Goal: Contribute content

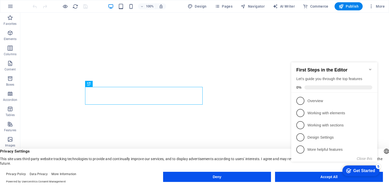
click at [370, 67] on icon "Minimize checklist" at bounding box center [370, 69] width 4 height 4
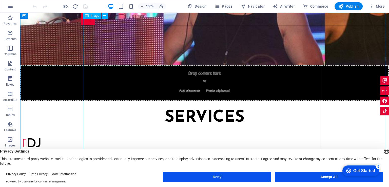
scroll to position [542, 0]
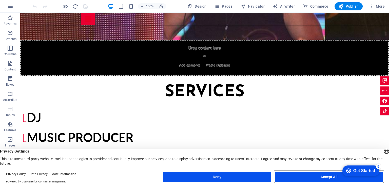
click at [297, 177] on button "Accept All" at bounding box center [329, 177] width 108 height 10
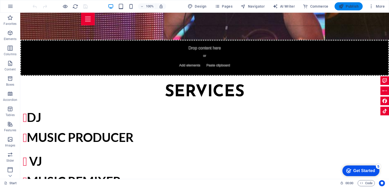
click at [353, 5] on span "Publish" at bounding box center [348, 6] width 20 height 5
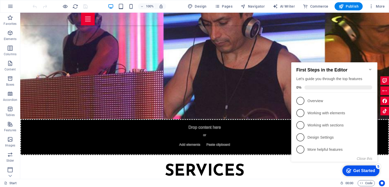
scroll to position [466, 0]
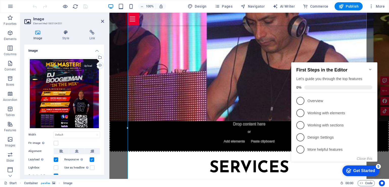
click at [100, 63] on div "Upload" at bounding box center [100, 66] width 8 height 8
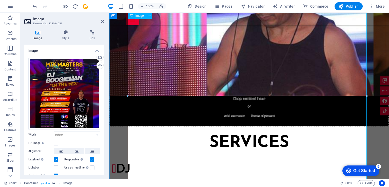
scroll to position [517, 0]
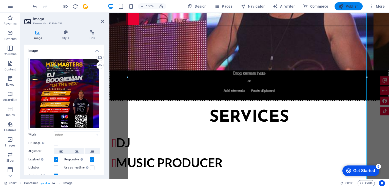
click at [354, 7] on span "Publish" at bounding box center [348, 6] width 20 height 5
